Goal: Task Accomplishment & Management: Use online tool/utility

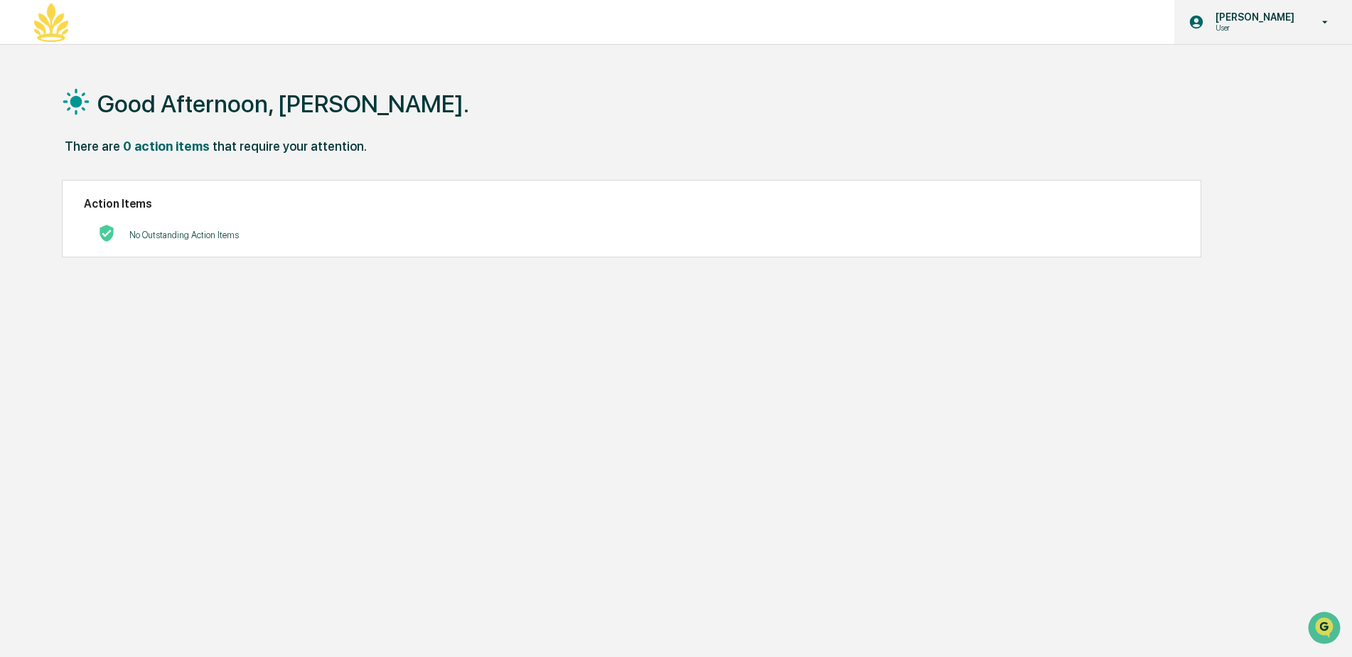
click at [1255, 22] on p "[PERSON_NAME]" at bounding box center [1252, 16] width 97 height 11
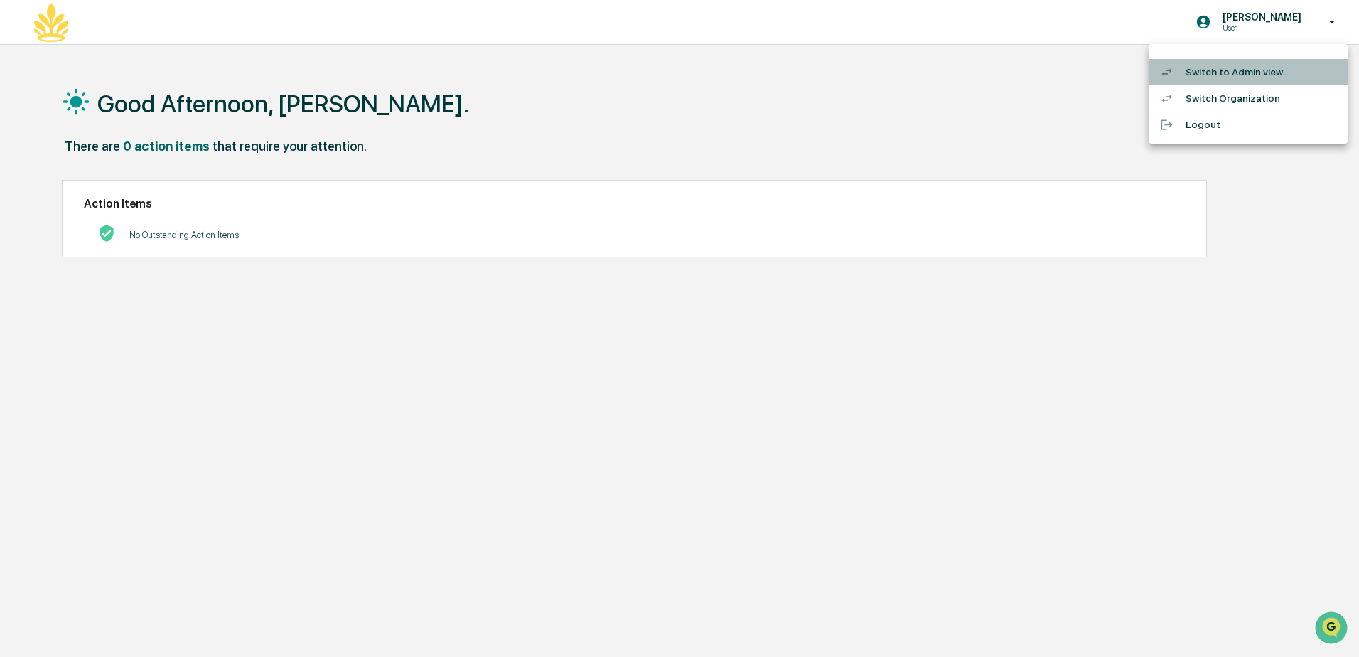
click at [1204, 78] on li "Switch to Admin view..." at bounding box center [1248, 72] width 199 height 26
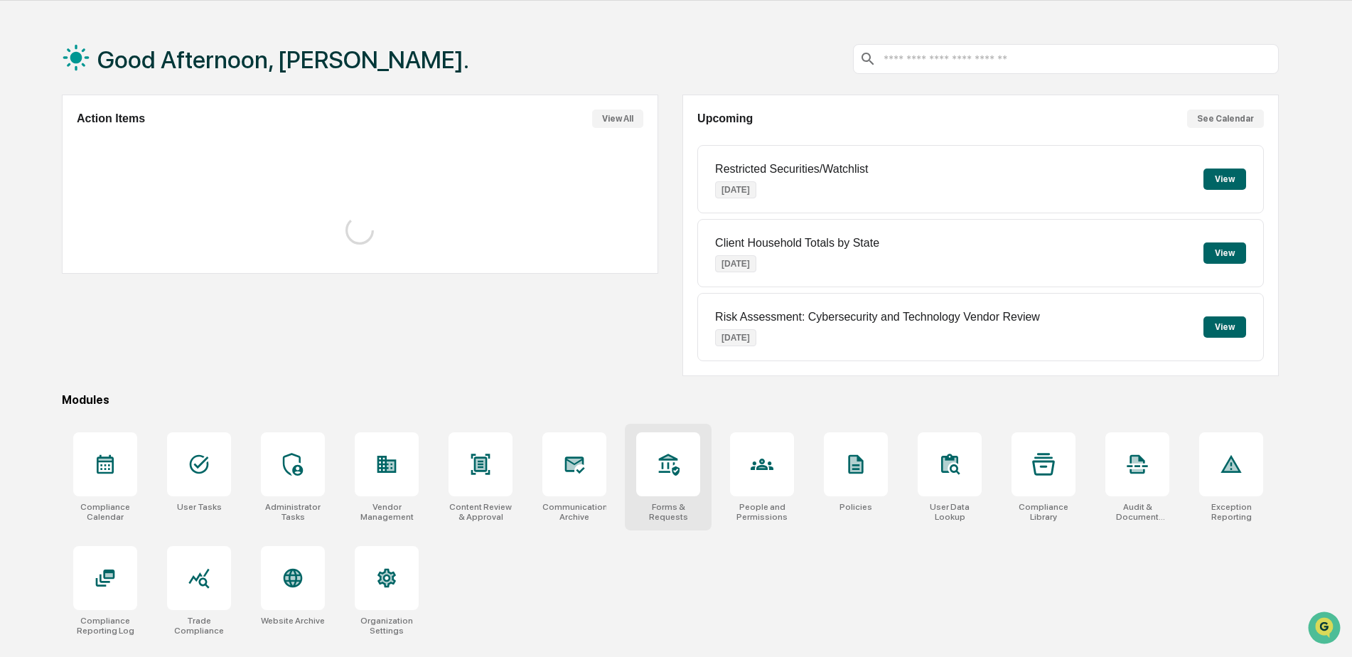
scroll to position [68, 0]
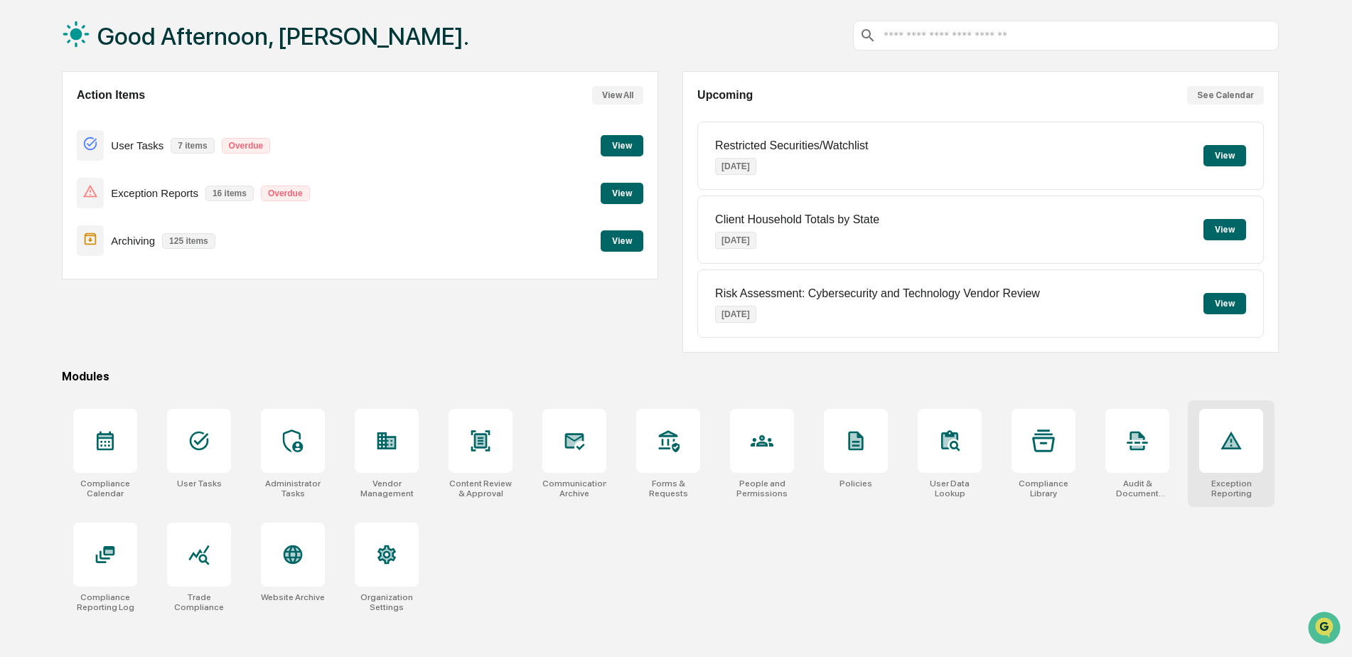
click at [1235, 428] on div at bounding box center [1231, 441] width 64 height 64
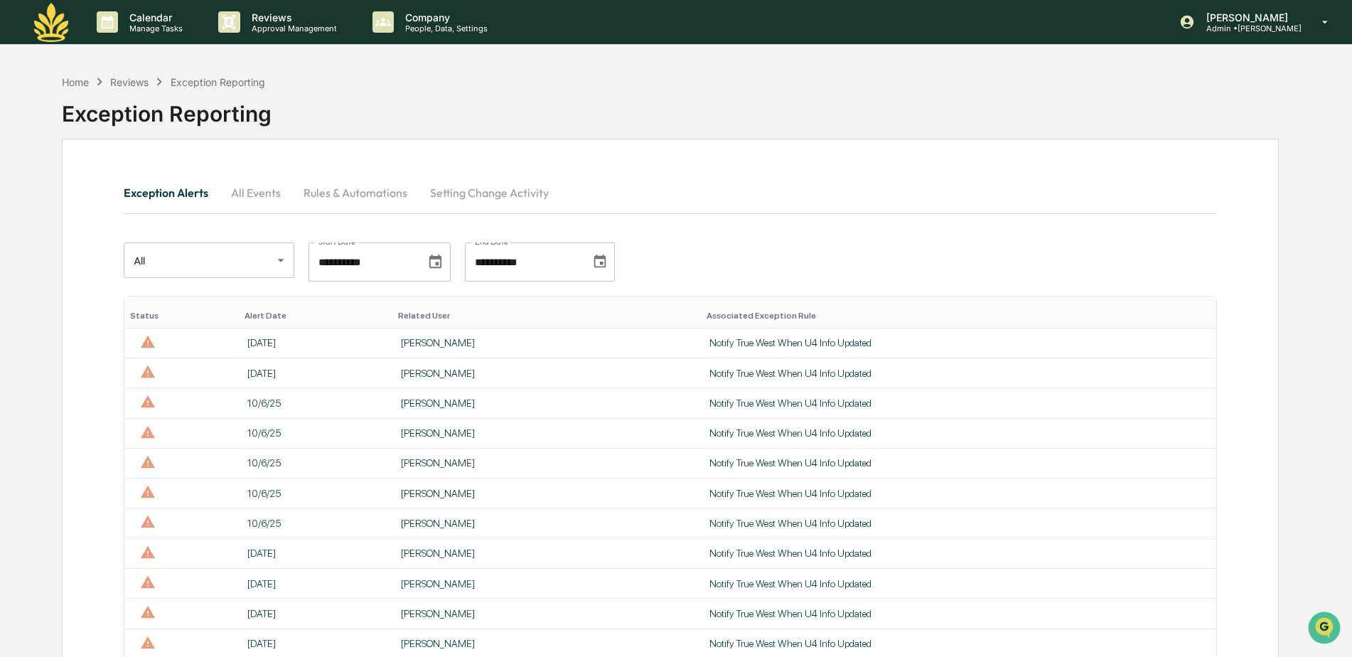
click at [411, 317] on div "Related User" at bounding box center [546, 316] width 297 height 10
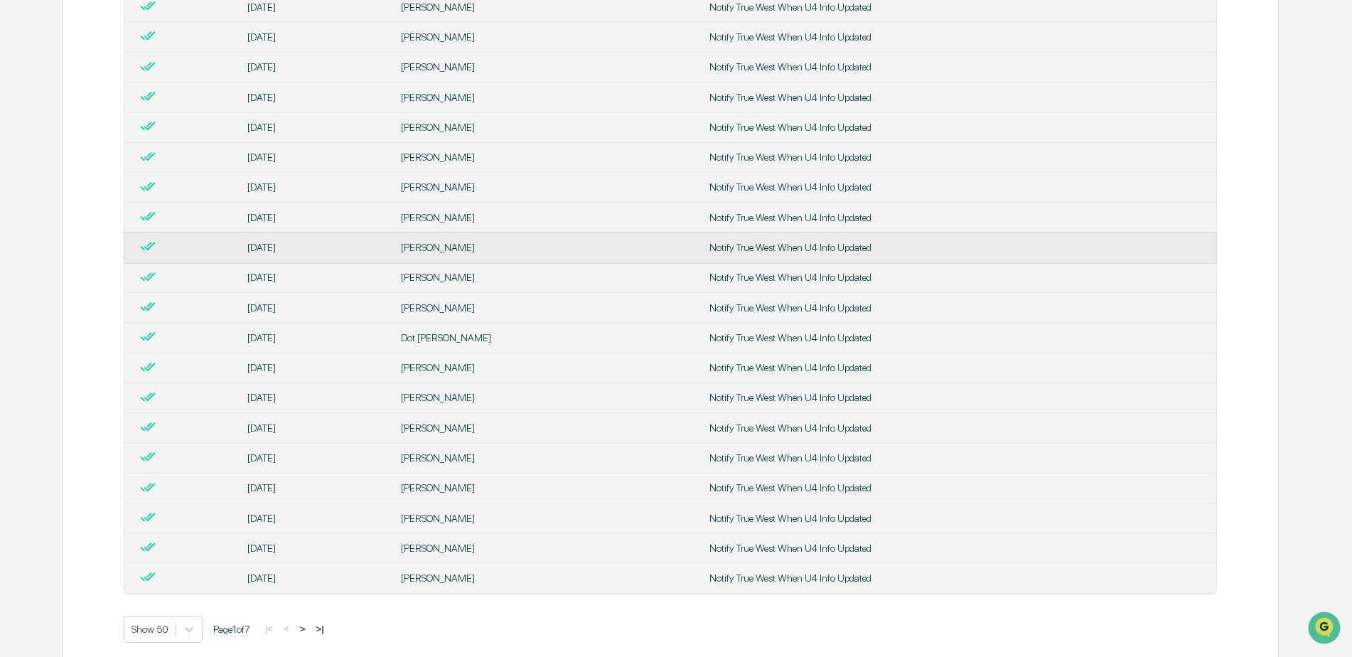
scroll to position [1260, 0]
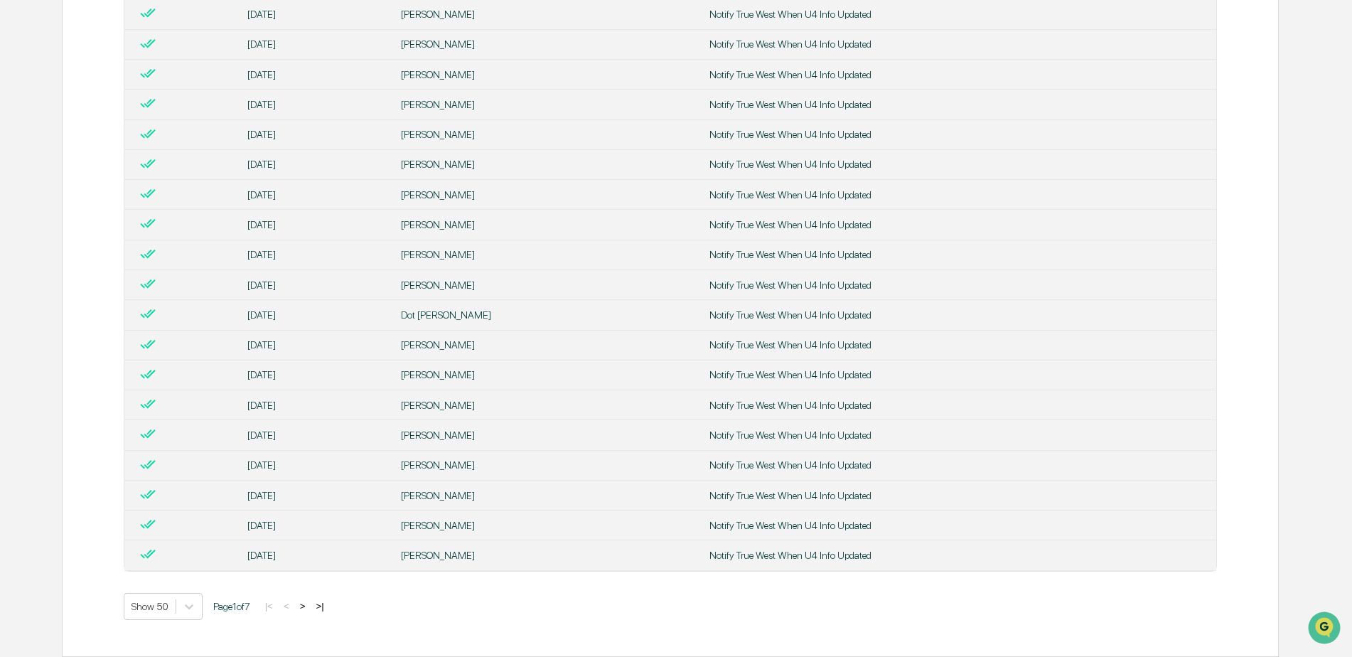
click at [306, 604] on button ">" at bounding box center [303, 606] width 14 height 12
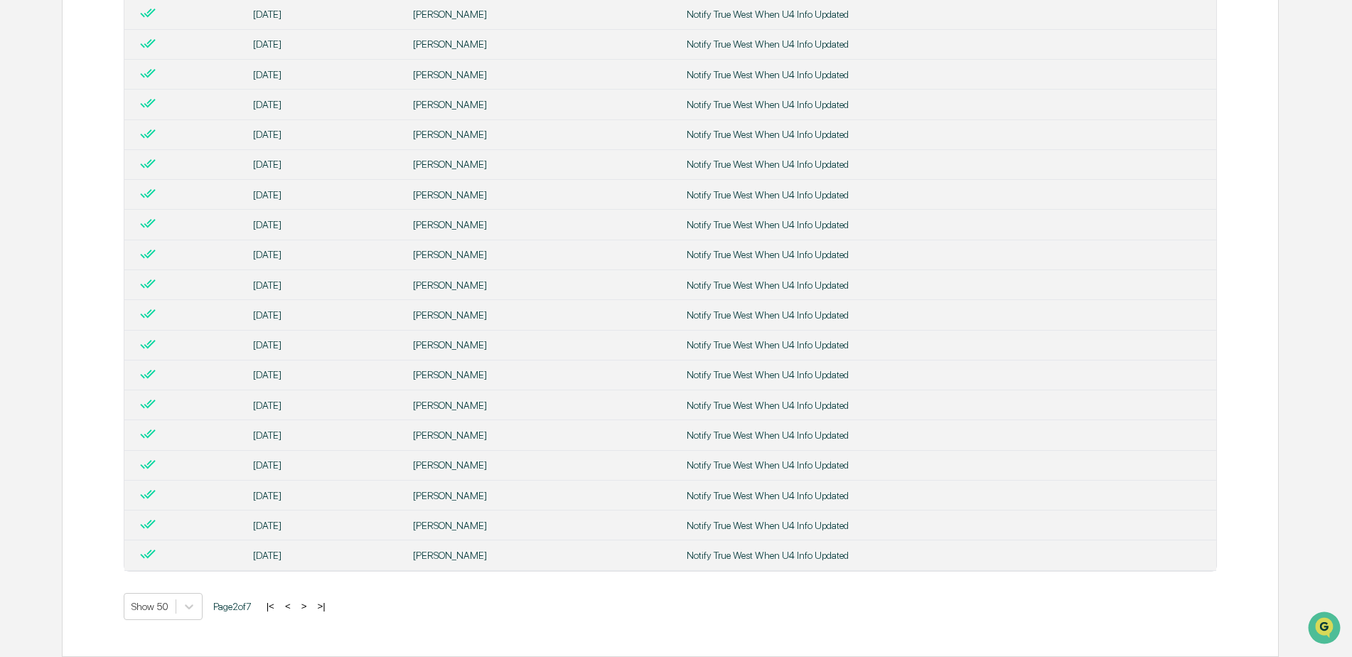
click at [311, 605] on button ">" at bounding box center [304, 606] width 14 height 12
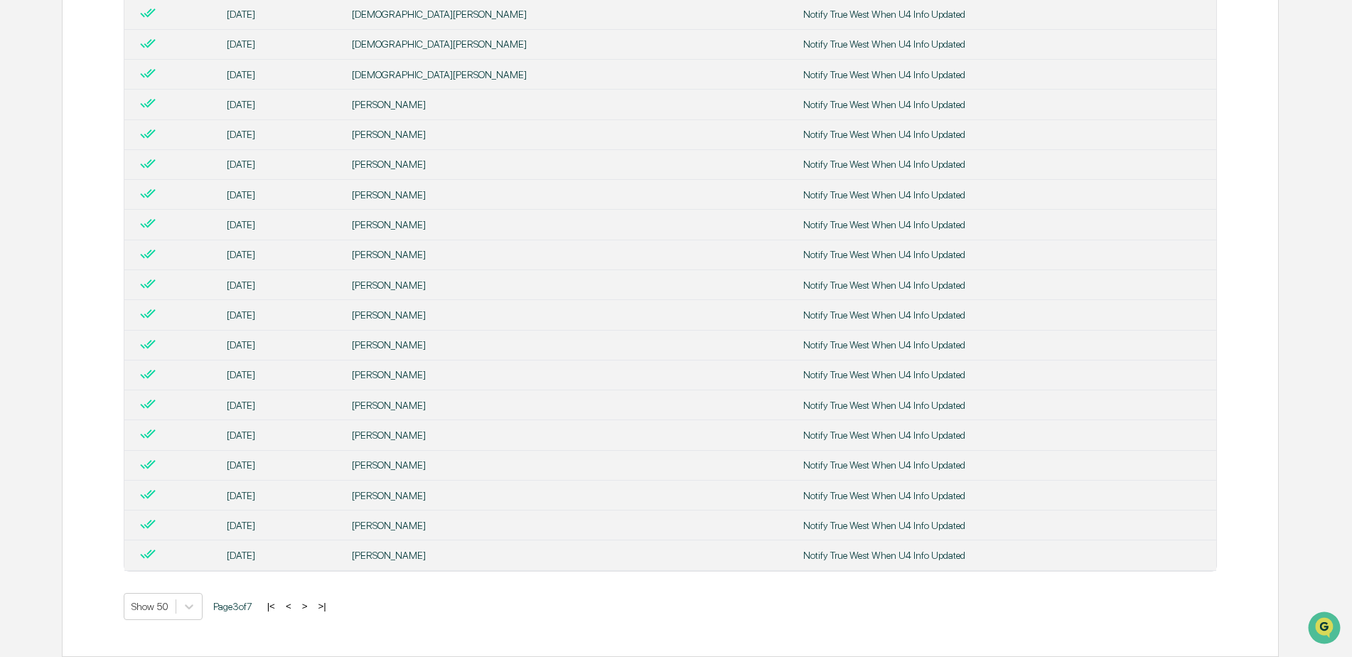
click at [310, 604] on button ">" at bounding box center [305, 606] width 14 height 12
click at [310, 605] on button ">" at bounding box center [304, 606] width 14 height 12
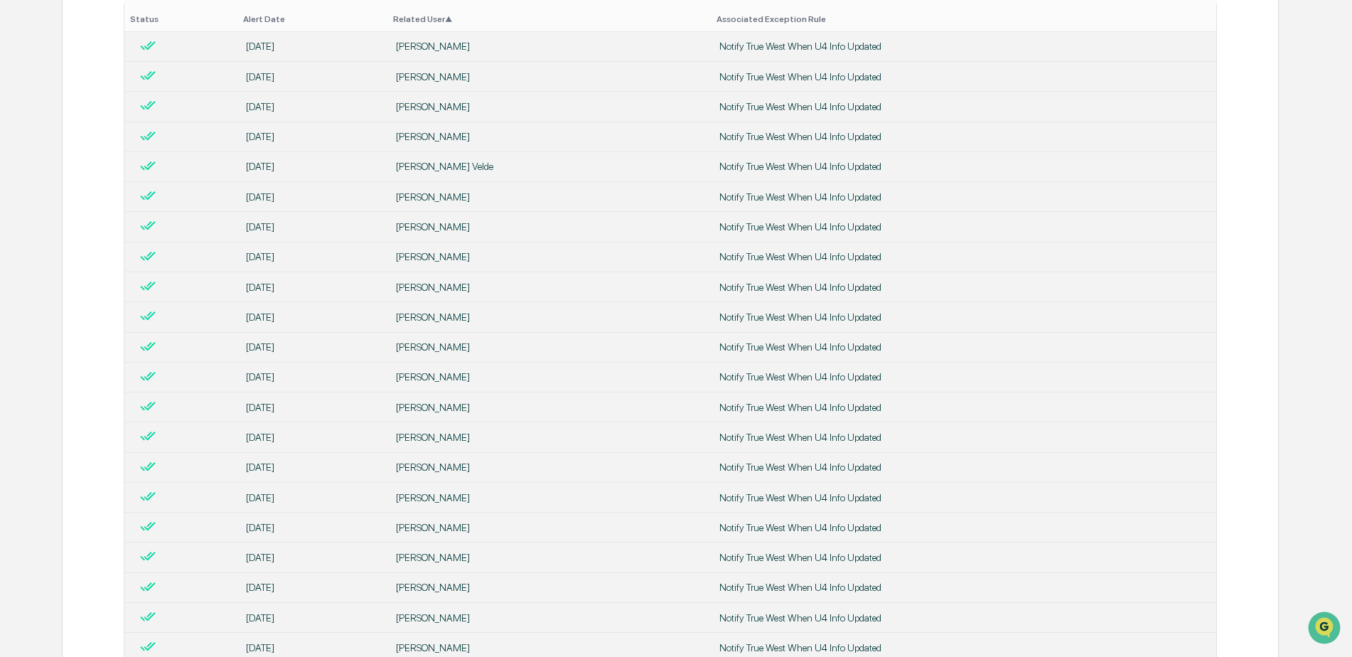
scroll to position [52, 0]
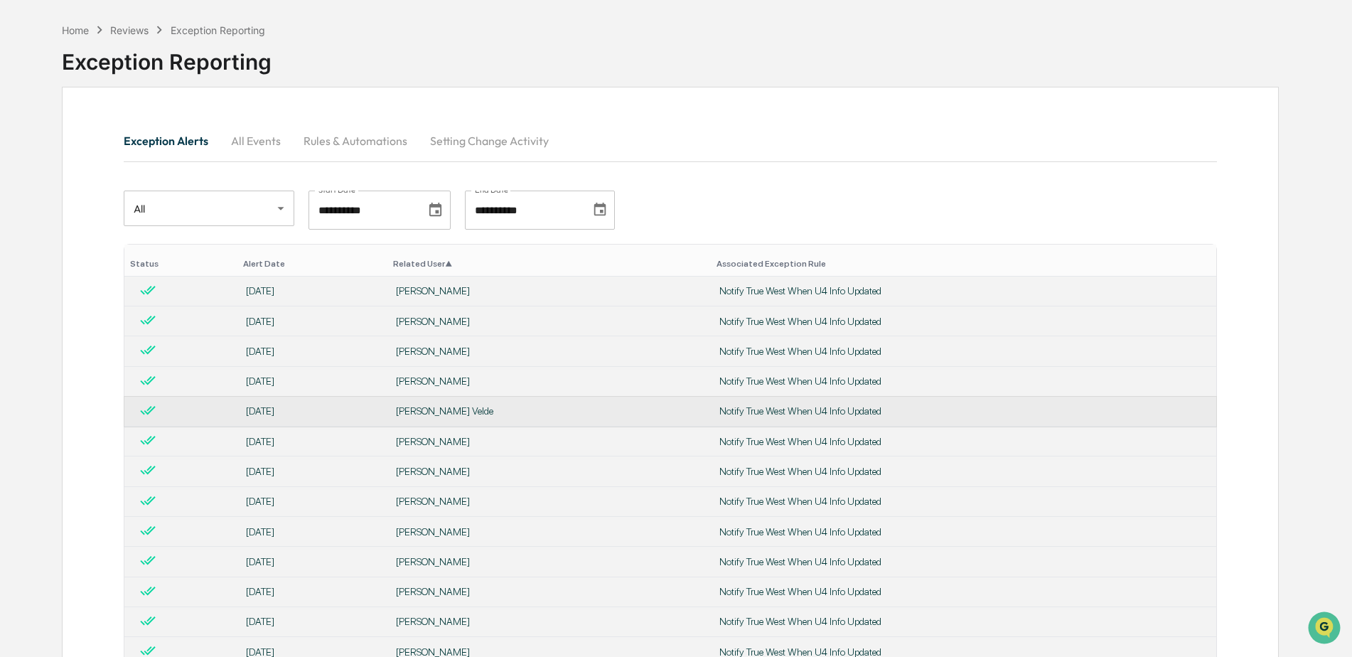
click at [399, 408] on div "[PERSON_NAME] Velde" at bounding box center [549, 410] width 306 height 11
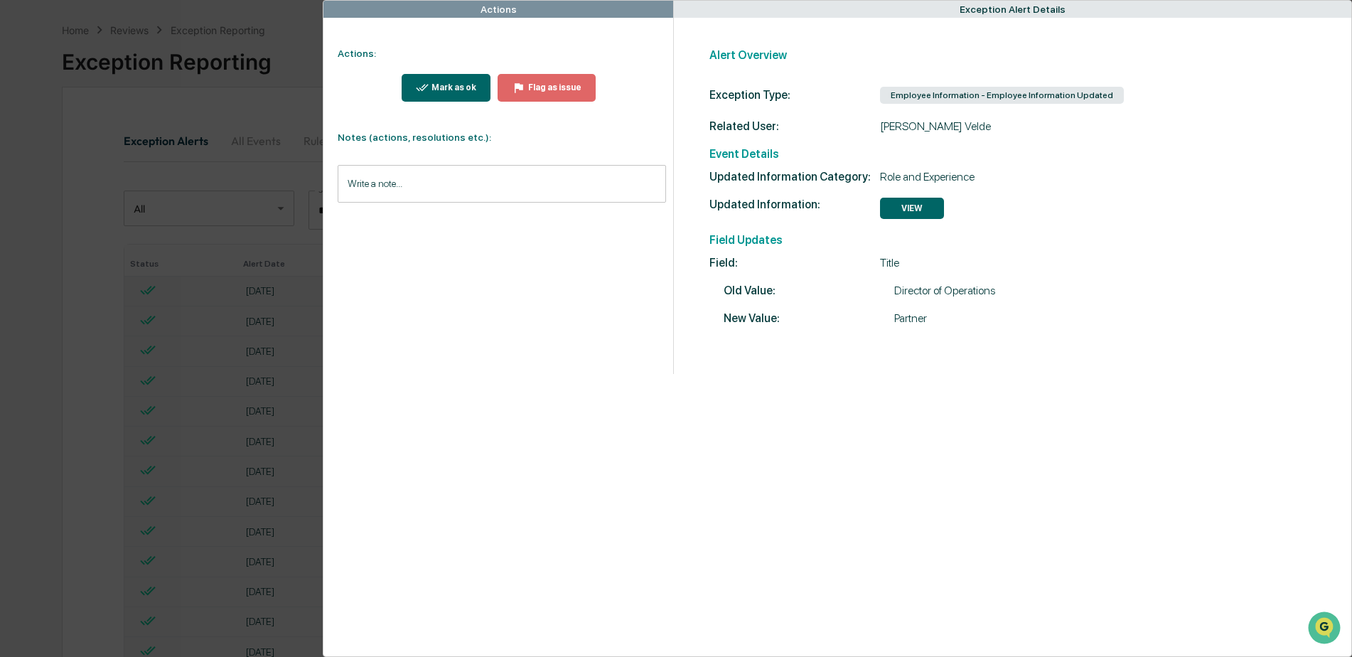
click at [289, 63] on div "Actions Actions: Mark as ok Flag as issue Notes (actions, resolutions etc.): Wr…" at bounding box center [676, 328] width 1352 height 657
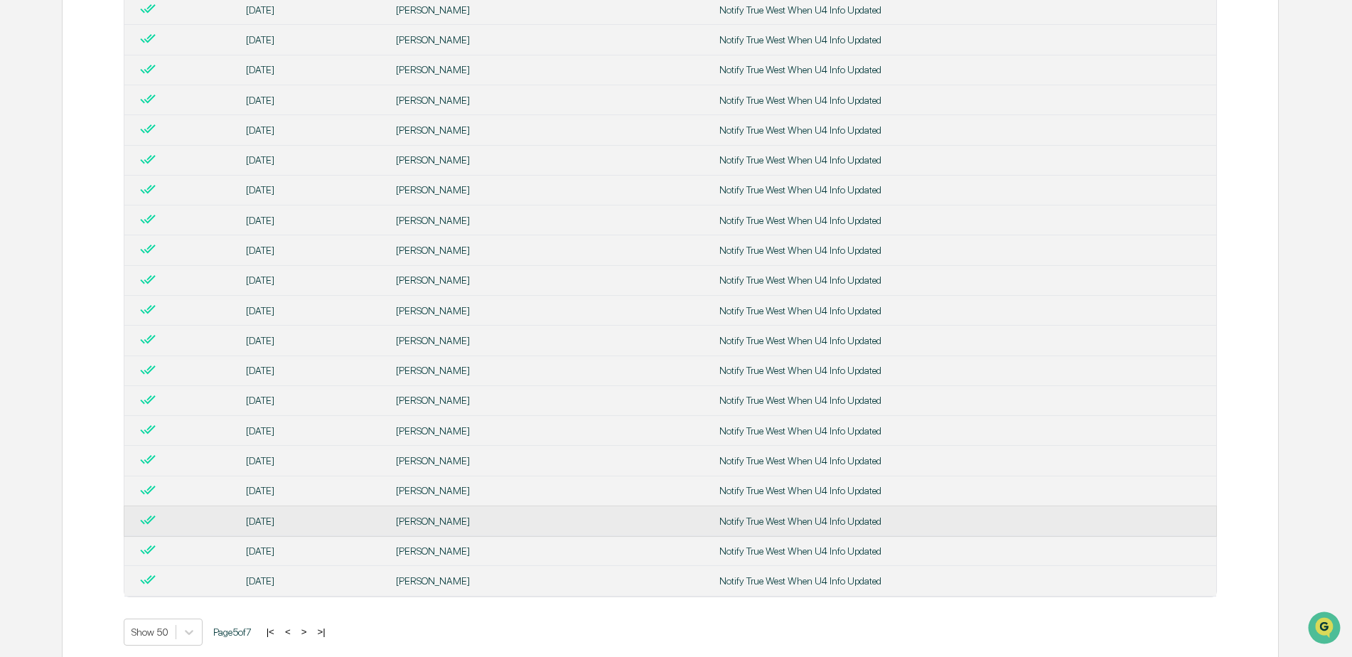
scroll to position [1260, 0]
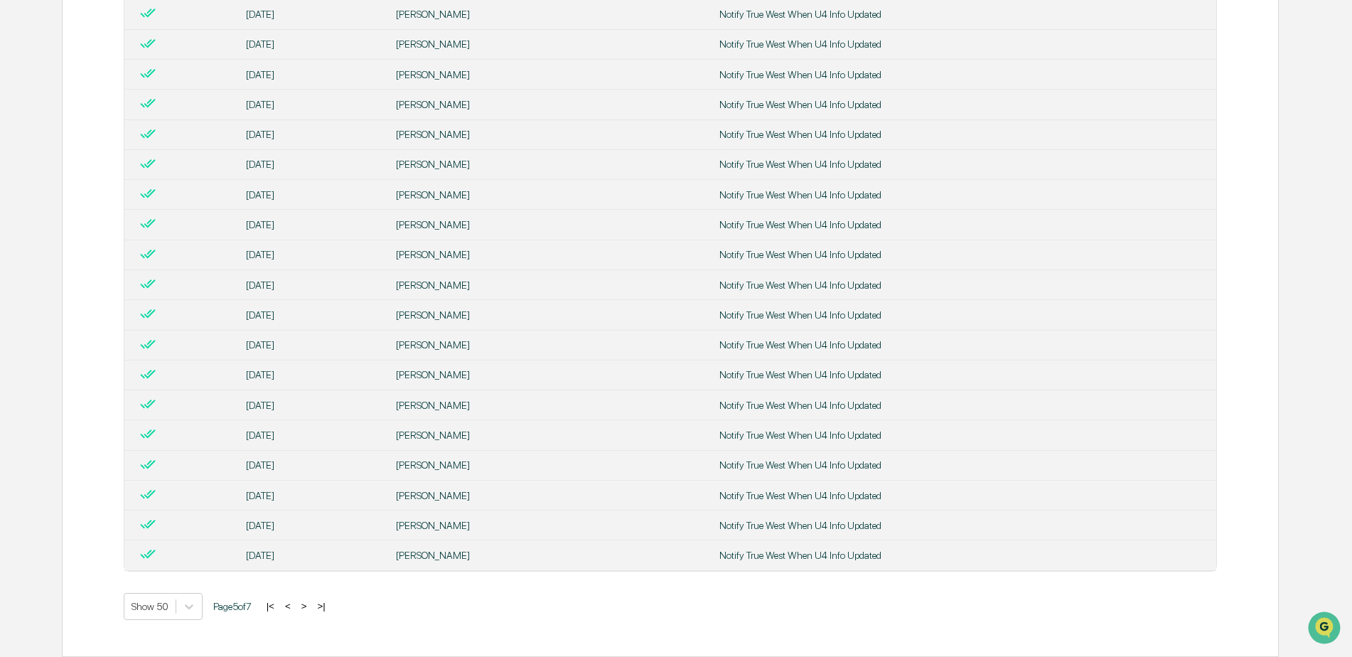
click at [309, 605] on button ">" at bounding box center [304, 606] width 14 height 12
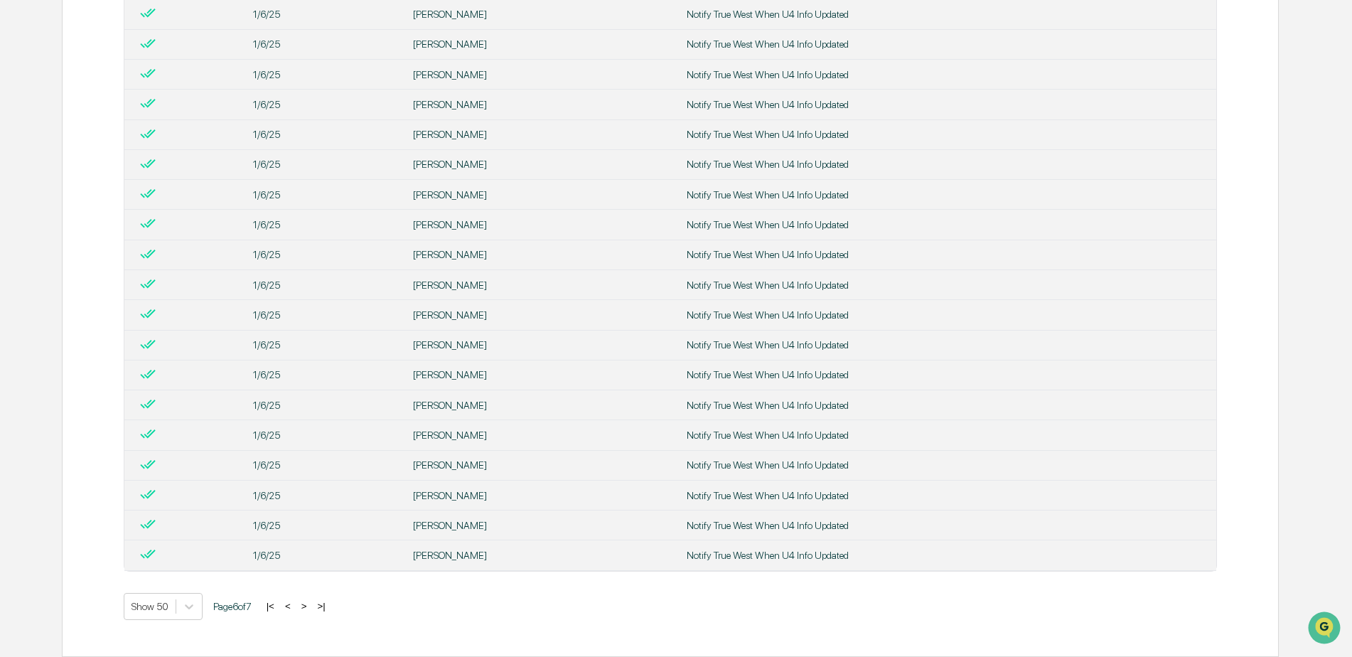
click at [311, 603] on button ">" at bounding box center [304, 606] width 14 height 12
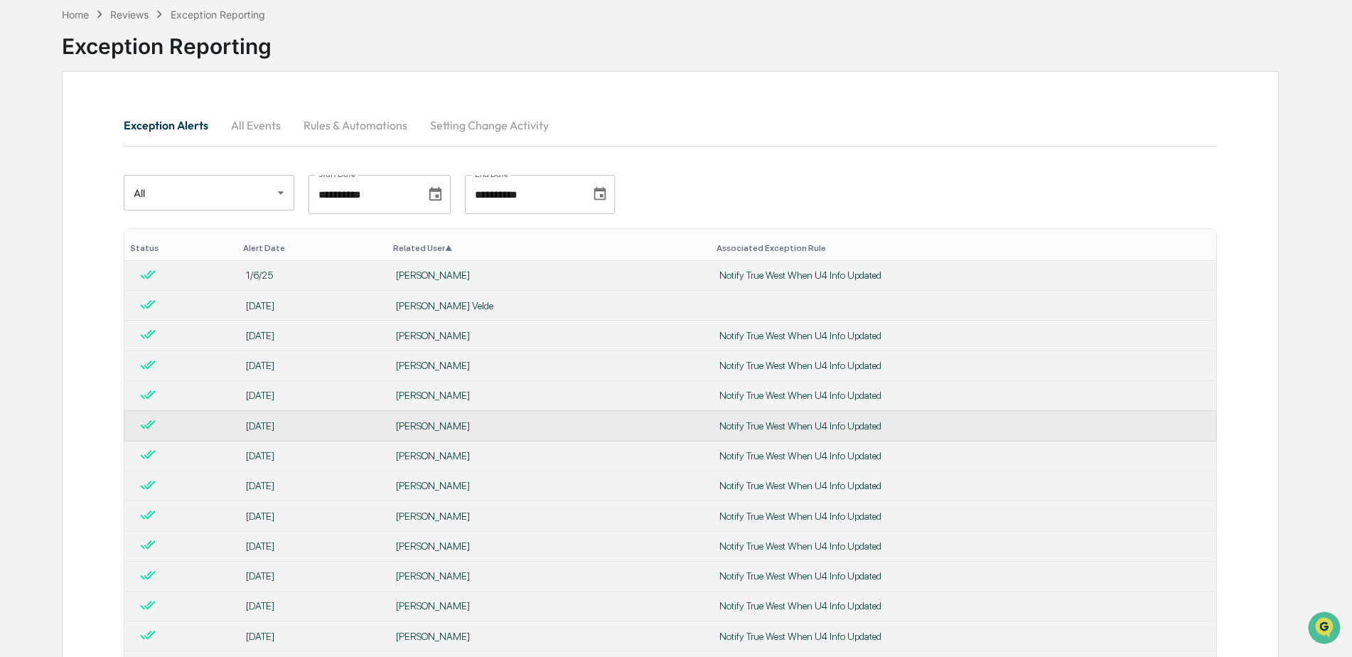
scroll to position [208, 0]
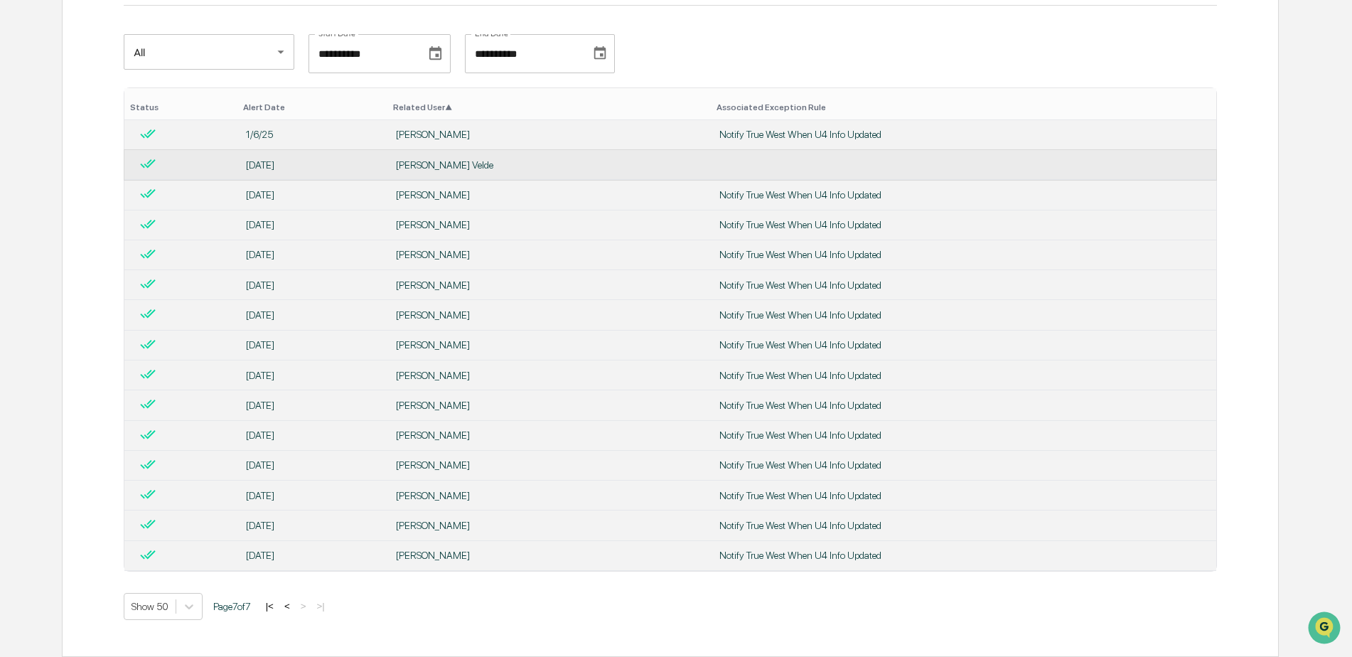
click at [439, 163] on div "[PERSON_NAME] Velde" at bounding box center [549, 164] width 306 height 11
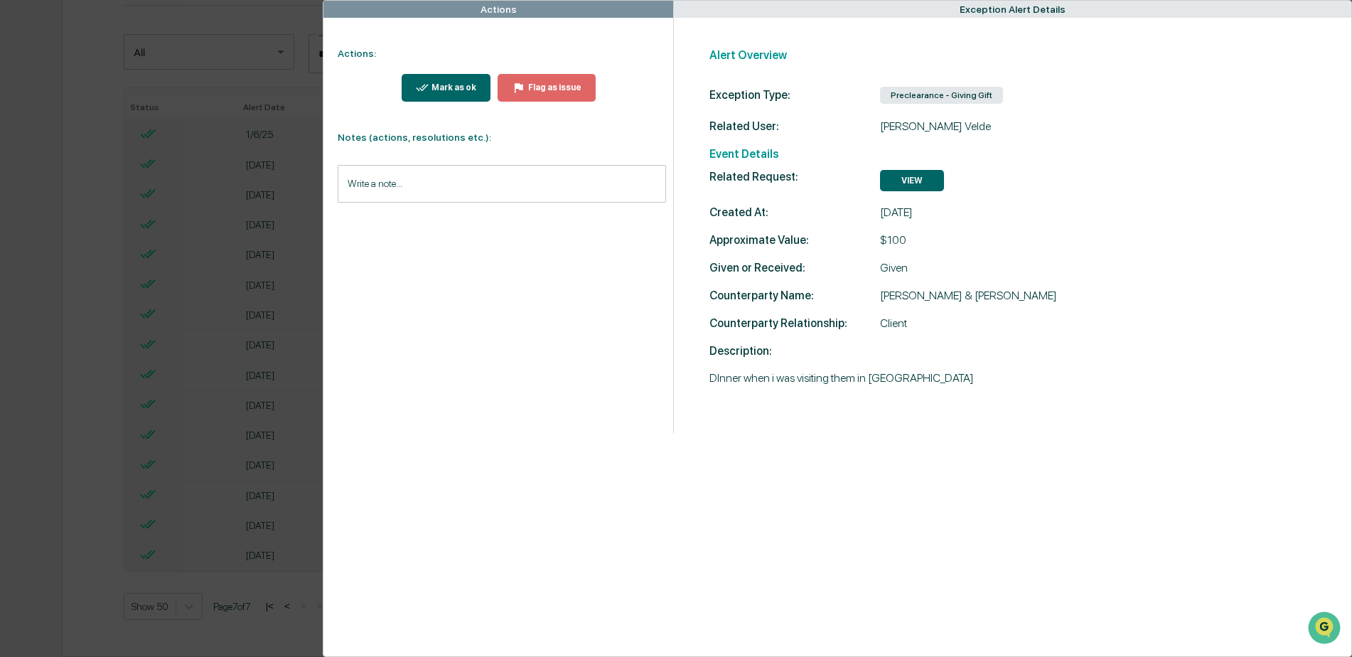
click at [79, 633] on div "Actions Actions: Mark as ok Flag as issue Notes (actions, resolutions etc.): Wr…" at bounding box center [676, 328] width 1352 height 657
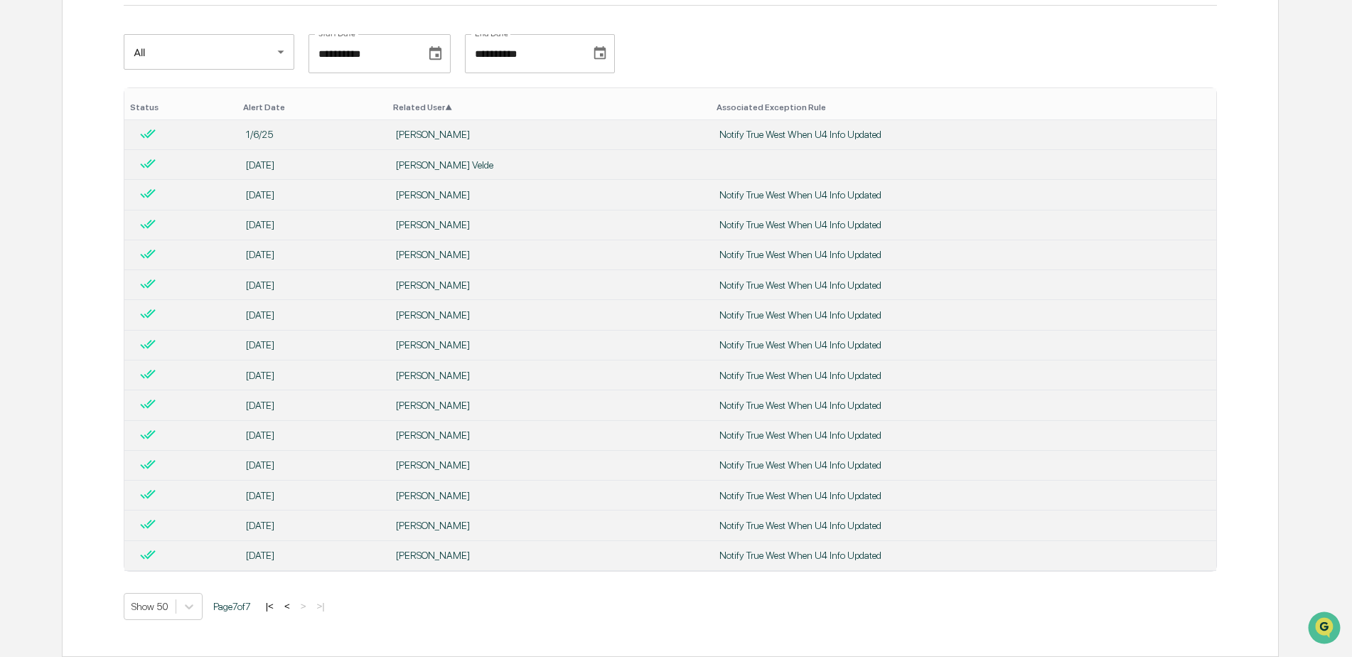
click at [276, 606] on button "|<" at bounding box center [270, 606] width 16 height 12
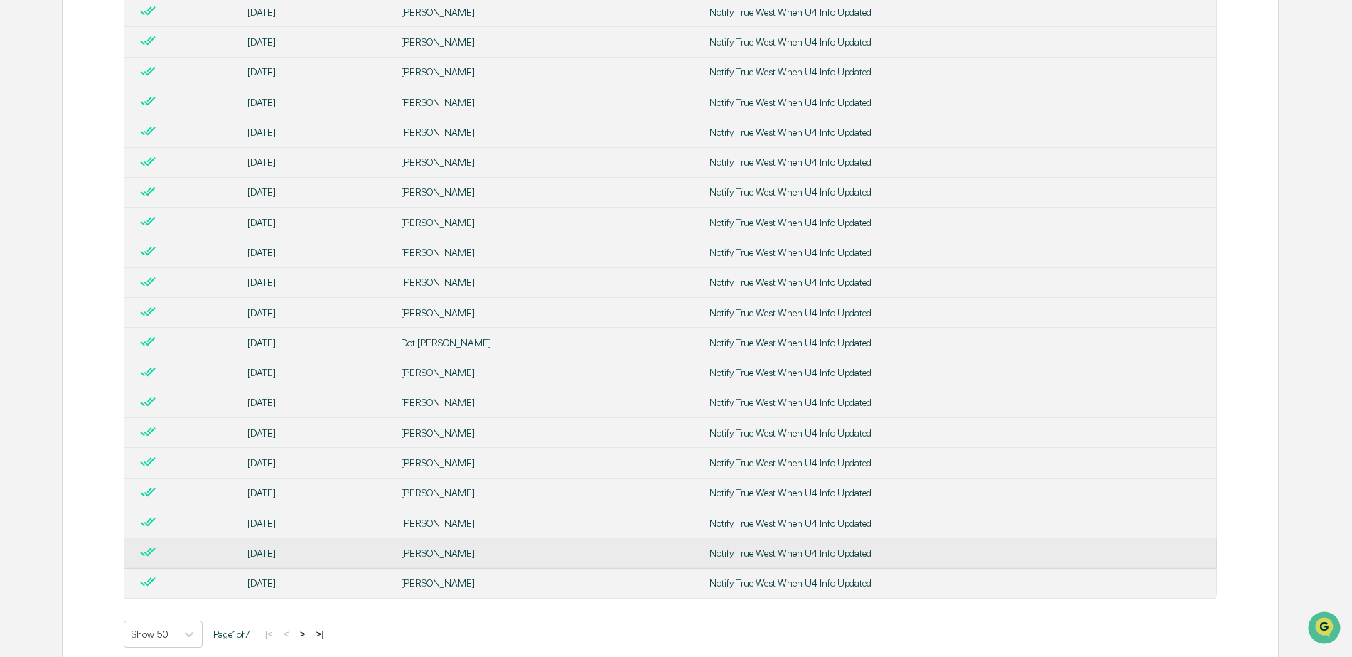
scroll to position [1260, 0]
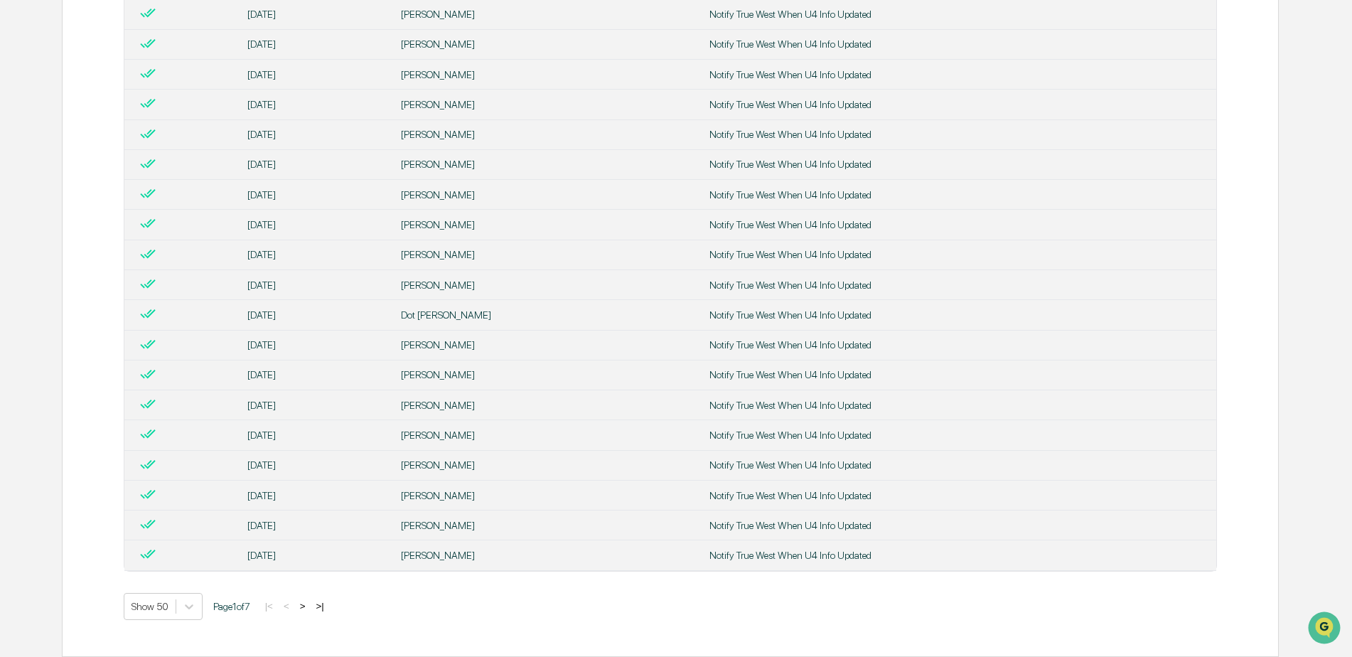
click at [306, 606] on button ">" at bounding box center [303, 606] width 14 height 12
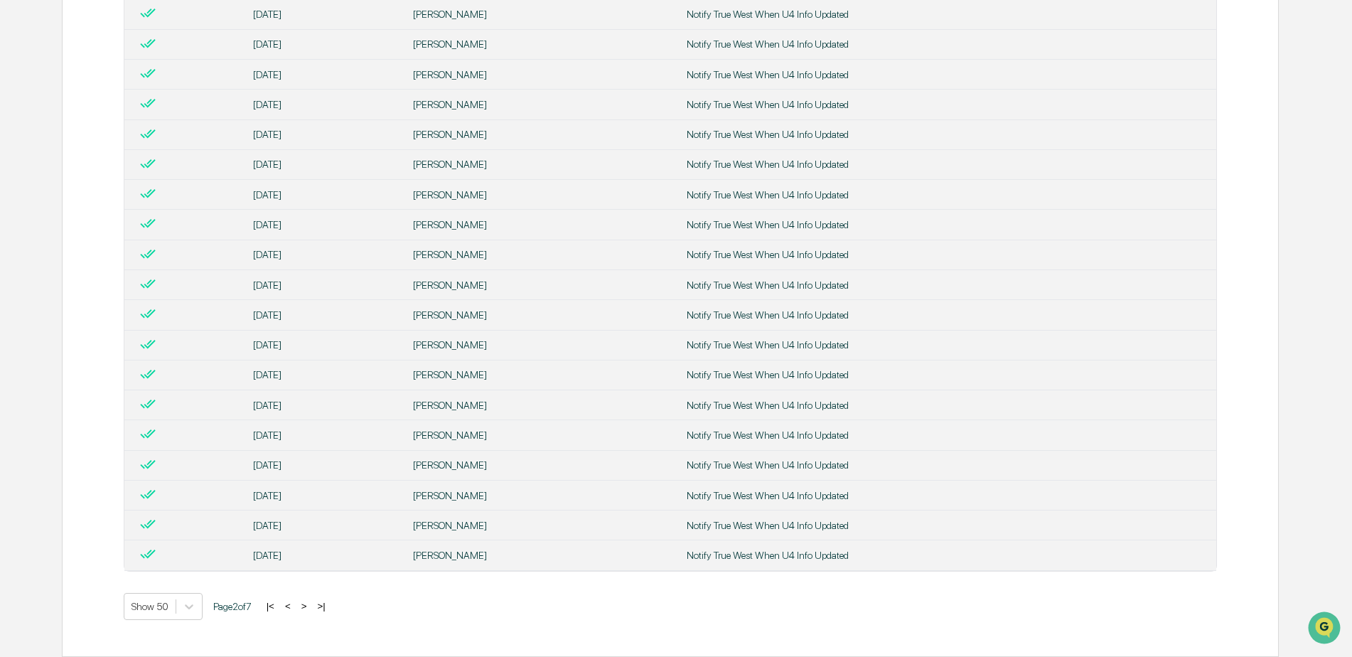
click at [279, 606] on button "|<" at bounding box center [270, 606] width 16 height 12
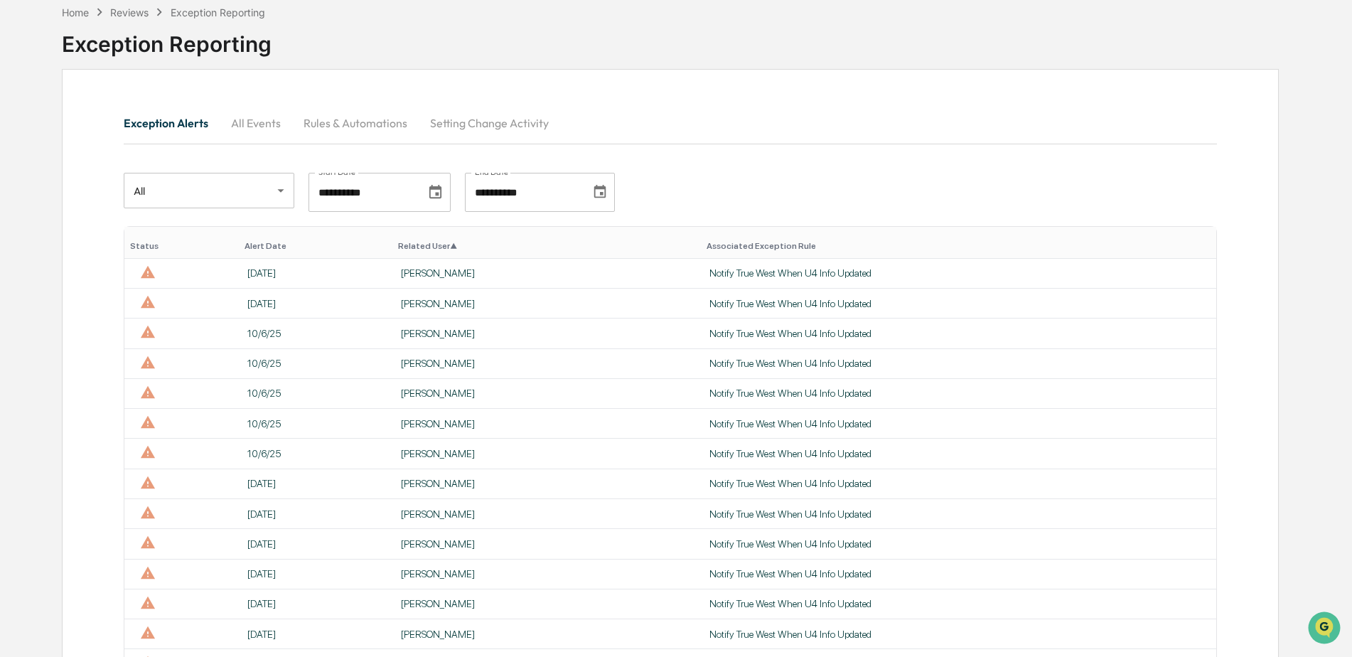
scroll to position [0, 0]
